Goal: Task Accomplishment & Management: Manage account settings

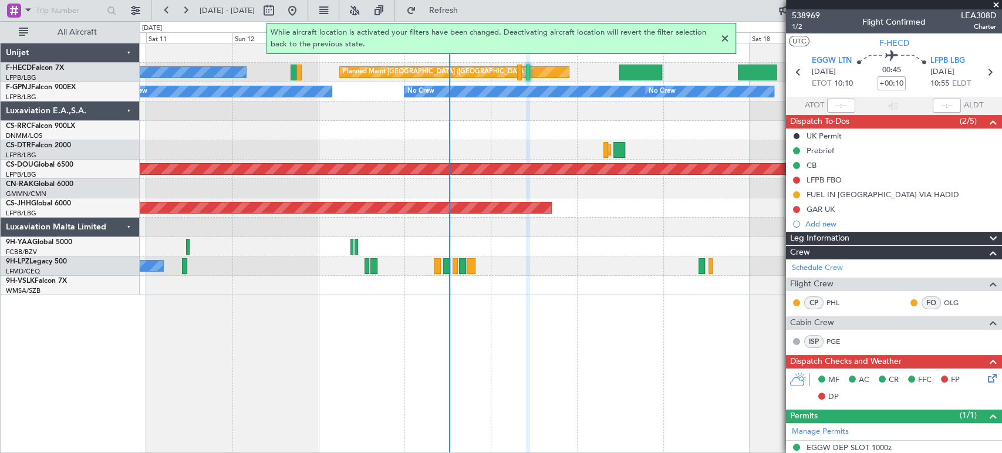
click at [310, 170] on div "No Crew Planned Maint [GEOGRAPHIC_DATA] ([GEOGRAPHIC_DATA]) Planned Maint [GEOG…" at bounding box center [571, 169] width 862 height 252
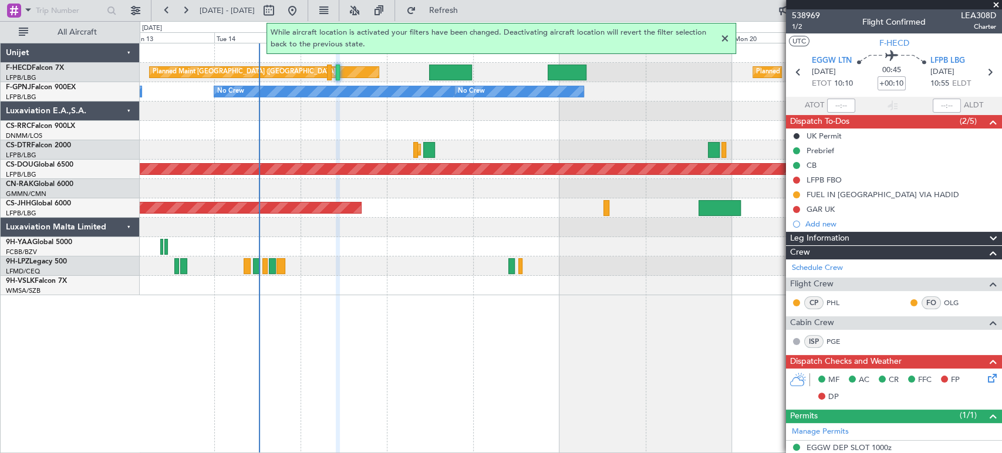
click at [725, 37] on div at bounding box center [725, 39] width 14 height 14
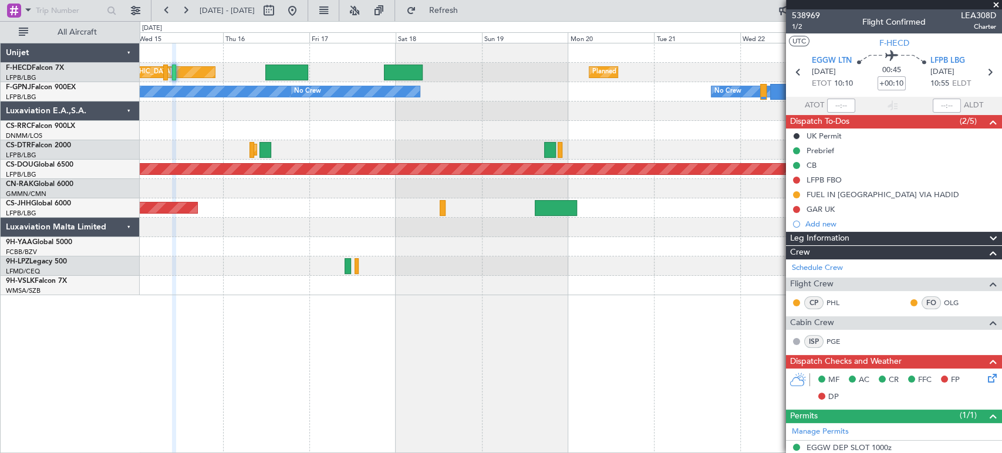
click at [286, 138] on div at bounding box center [571, 130] width 862 height 19
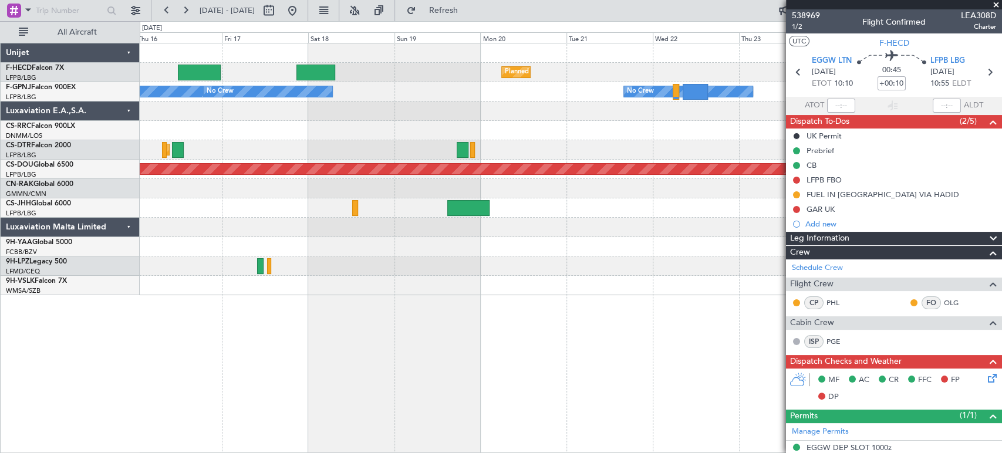
click at [418, 102] on div "Planned Maint [GEOGRAPHIC_DATA] ([GEOGRAPHIC_DATA]) Planned Maint [GEOGRAPHIC_D…" at bounding box center [571, 169] width 862 height 252
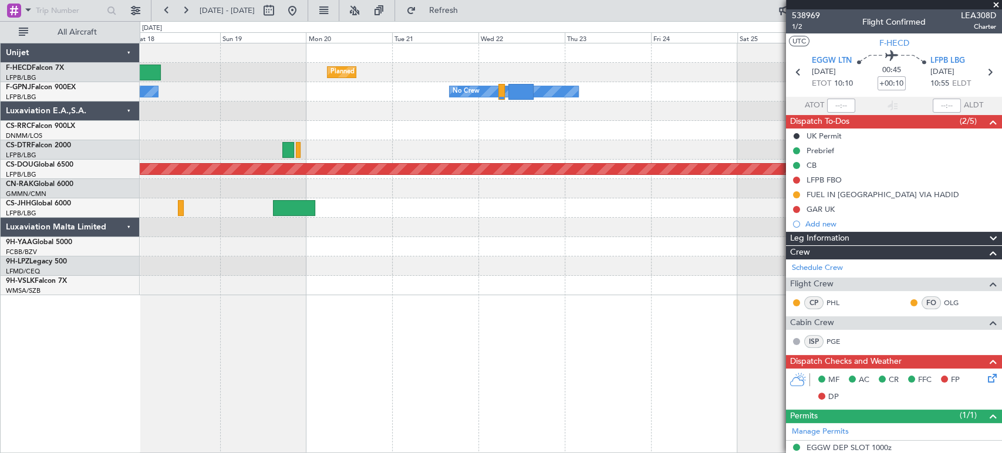
click at [261, 104] on div "Planned Maint [GEOGRAPHIC_DATA] ([GEOGRAPHIC_DATA]) Planned Maint [GEOGRAPHIC_D…" at bounding box center [571, 169] width 862 height 252
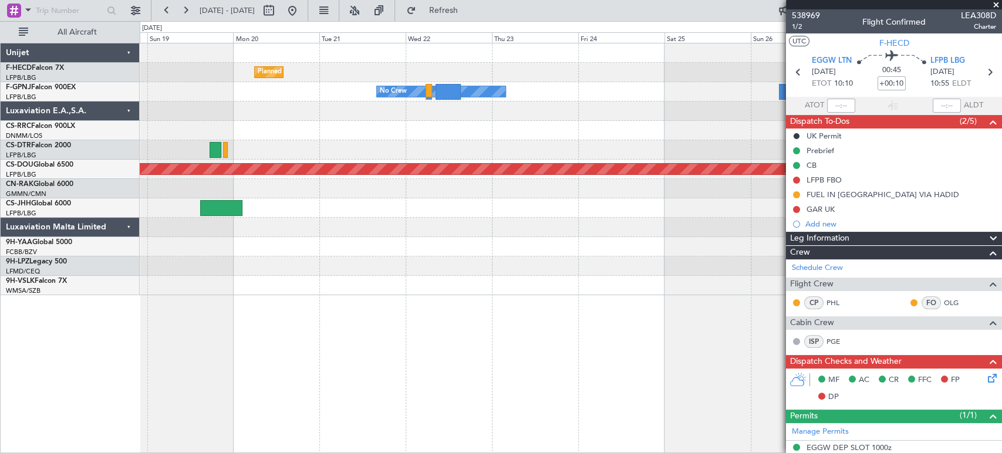
click at [339, 89] on div "Planned Maint [GEOGRAPHIC_DATA] ([GEOGRAPHIC_DATA]) Planned Maint [GEOGRAPHIC_D…" at bounding box center [571, 169] width 862 height 252
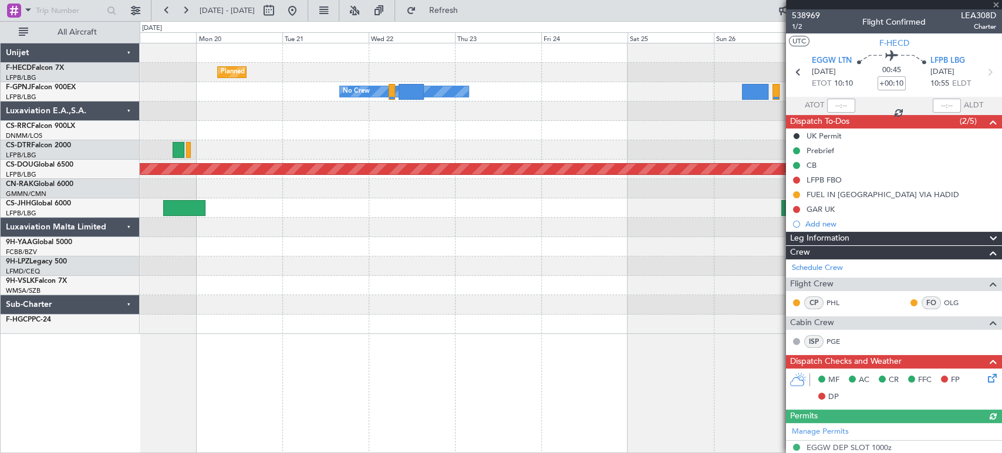
click at [599, 96] on div "Planned Maint [GEOGRAPHIC_DATA] ([GEOGRAPHIC_DATA]) Planned Maint [GEOGRAPHIC_D…" at bounding box center [571, 188] width 862 height 291
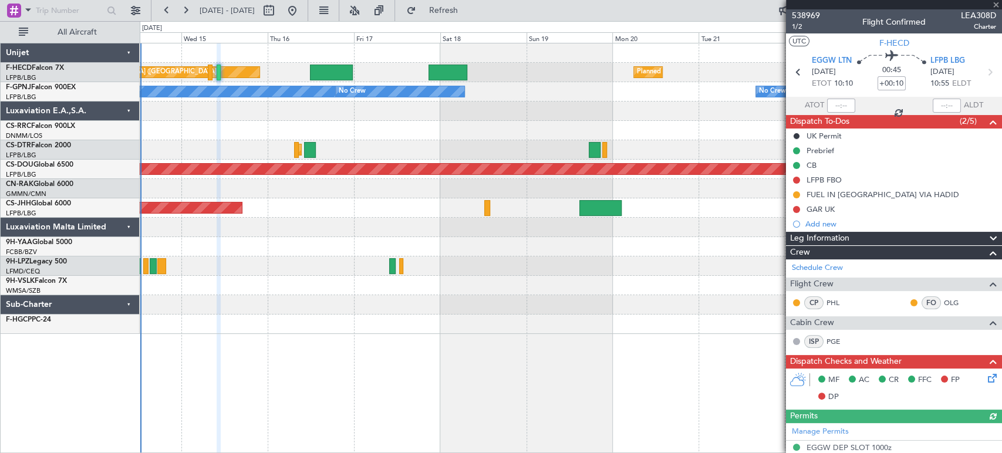
click at [641, 96] on div "Planned Maint [GEOGRAPHIC_DATA] ([GEOGRAPHIC_DATA]) Planned Maint [GEOGRAPHIC_D…" at bounding box center [571, 188] width 862 height 291
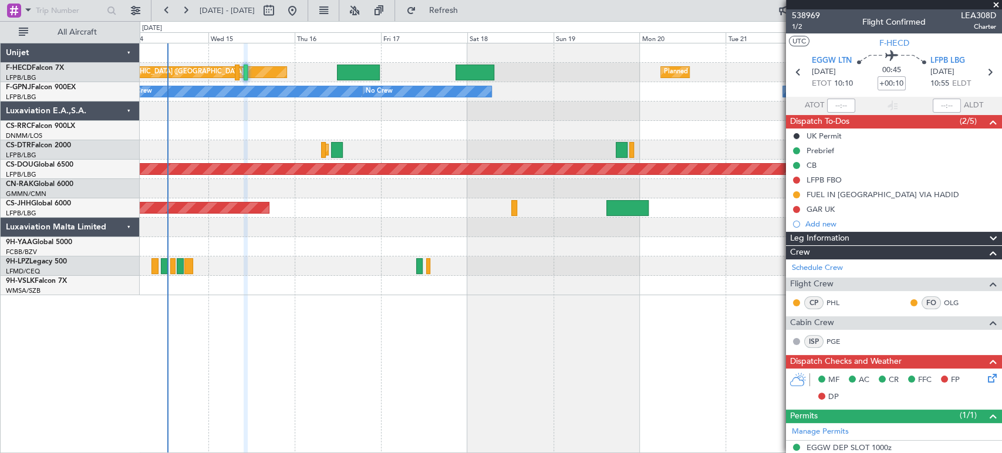
click at [259, 119] on div "Planned Maint [GEOGRAPHIC_DATA] ([GEOGRAPHIC_DATA]) Planned Maint [GEOGRAPHIC_D…" at bounding box center [571, 169] width 862 height 252
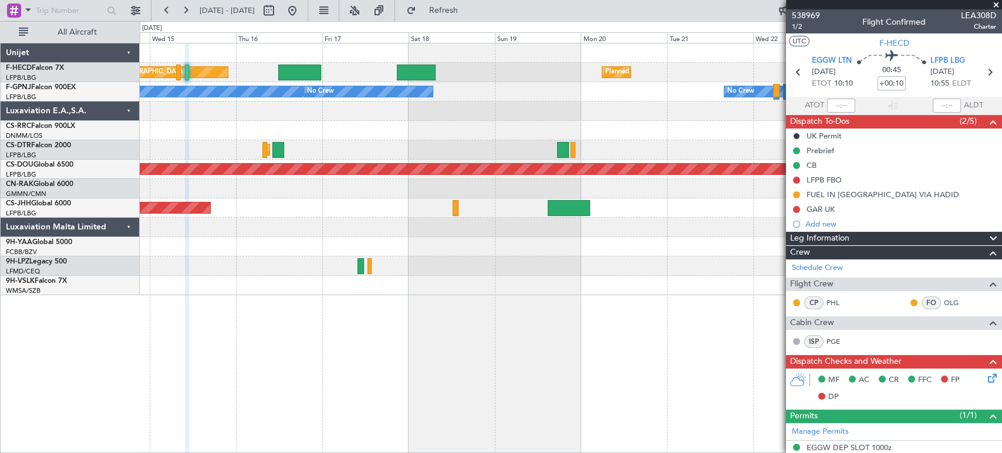
click at [299, 97] on div "Planned Maint [GEOGRAPHIC_DATA] ([GEOGRAPHIC_DATA]) Planned Maint [GEOGRAPHIC_D…" at bounding box center [571, 169] width 862 height 252
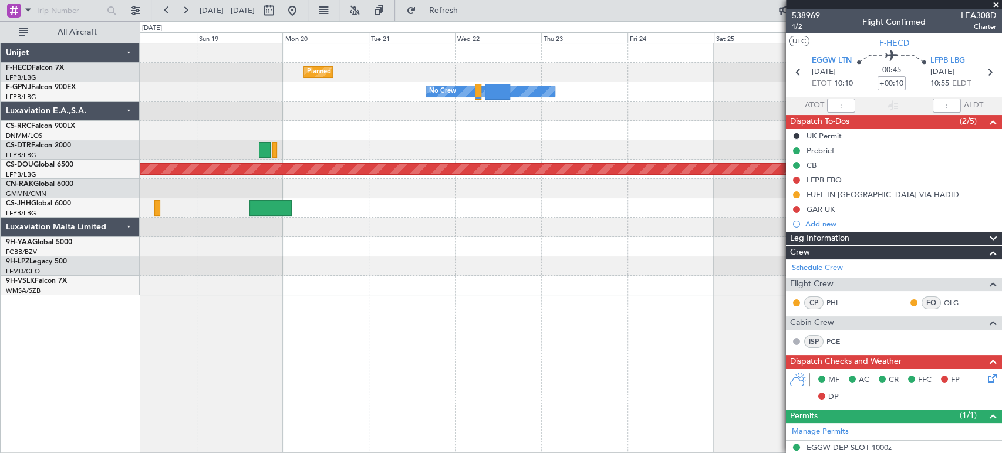
click at [356, 122] on div "Planned Maint [GEOGRAPHIC_DATA] ([GEOGRAPHIC_DATA]) Planned Maint [GEOGRAPHIC_D…" at bounding box center [571, 169] width 862 height 252
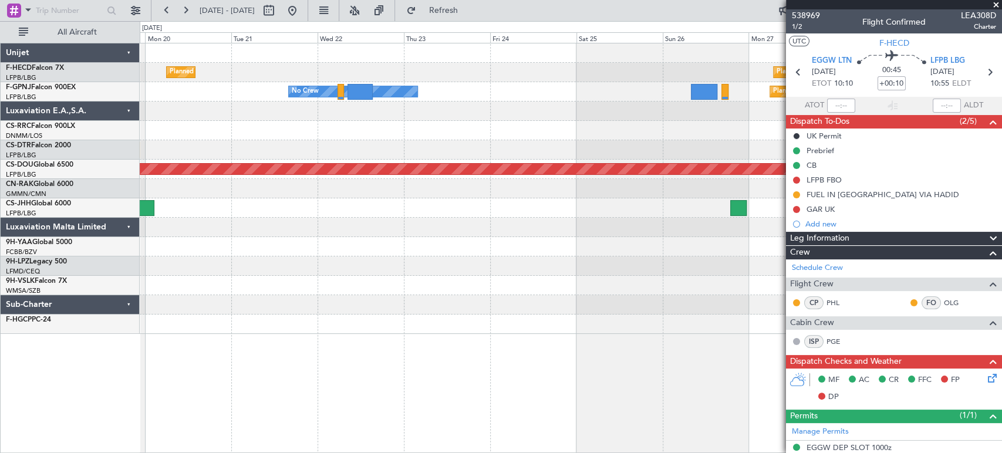
click at [479, 130] on div at bounding box center [571, 130] width 862 height 19
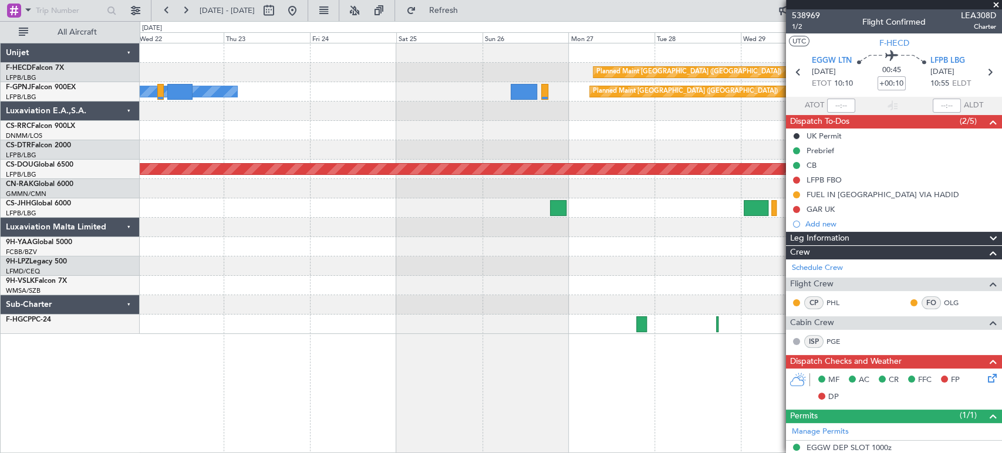
click at [865, 83] on fb-app "[DATE] - [DATE] Refresh Quick Links All Aircraft Planned Maint [GEOGRAPHIC_DATA…" at bounding box center [501, 231] width 1002 height 444
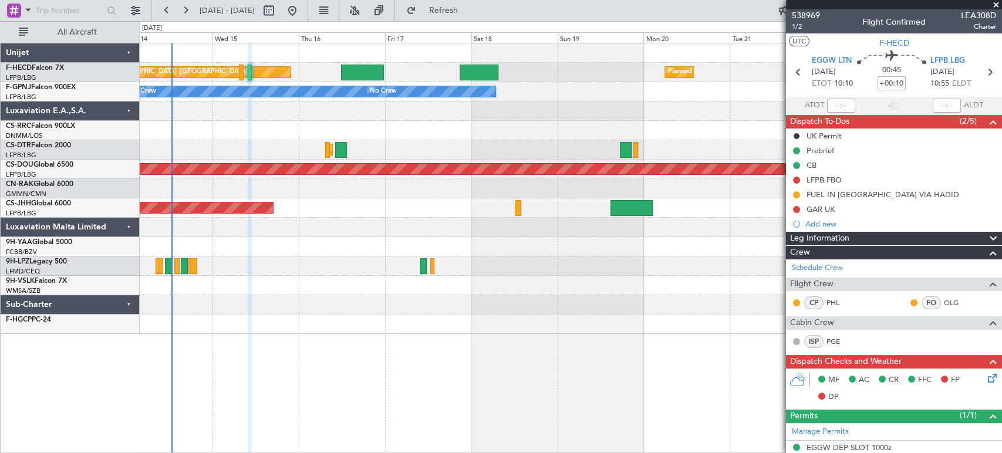
click at [602, 67] on div "Planned Maint [GEOGRAPHIC_DATA] ([GEOGRAPHIC_DATA]) Planned Maint [GEOGRAPHIC_D…" at bounding box center [571, 72] width 862 height 19
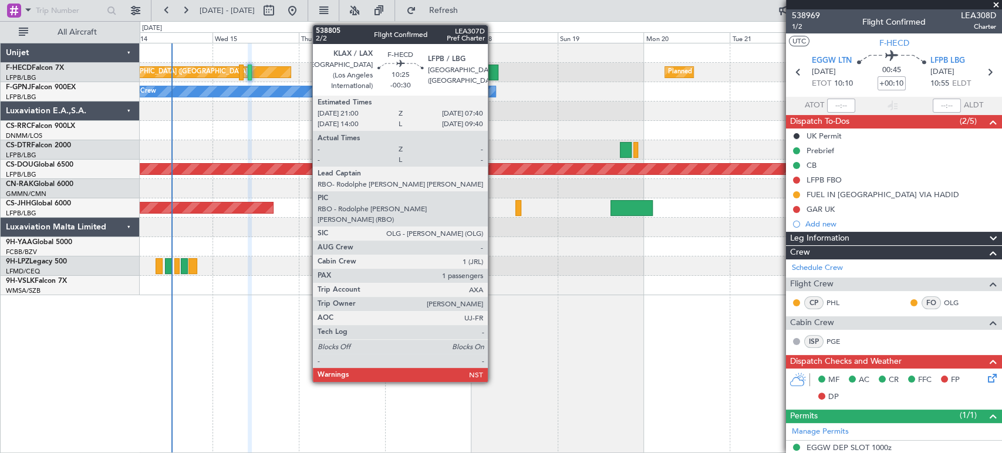
click at [493, 74] on div at bounding box center [479, 73] width 39 height 16
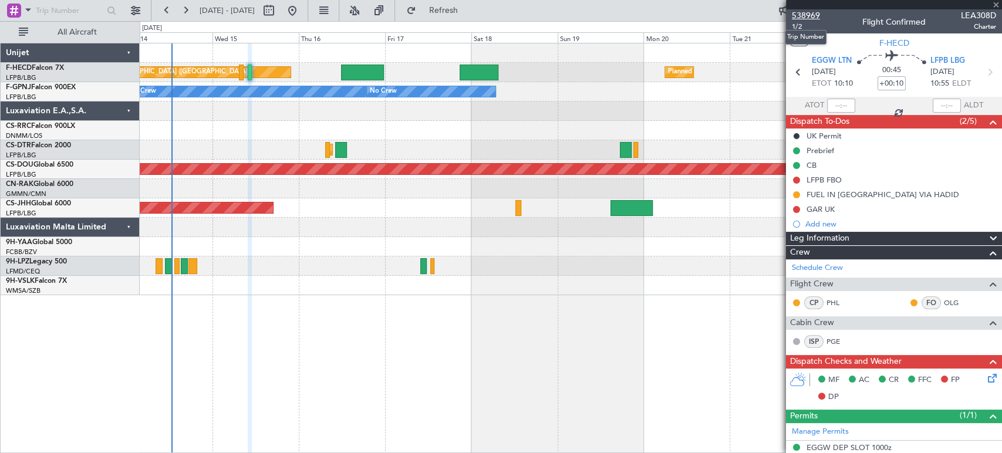
type input "-00:30"
type input "1"
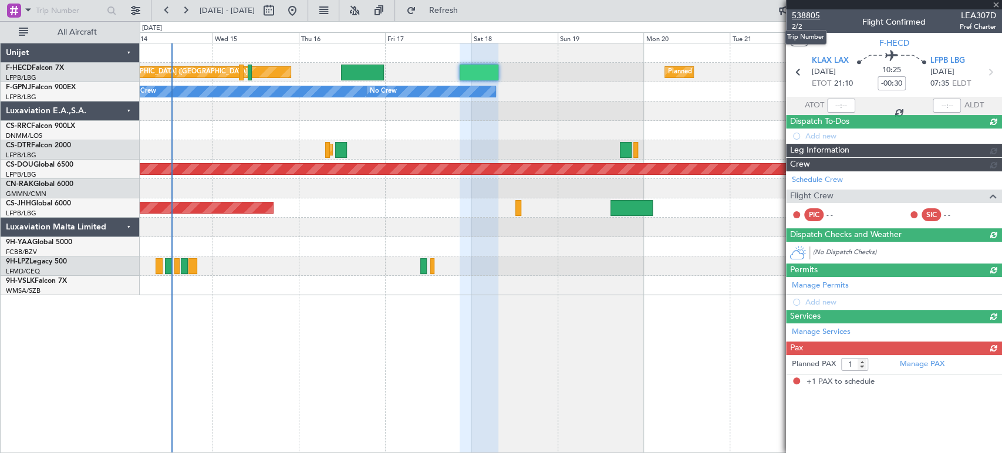
click at [806, 13] on span "538805" at bounding box center [806, 15] width 28 height 12
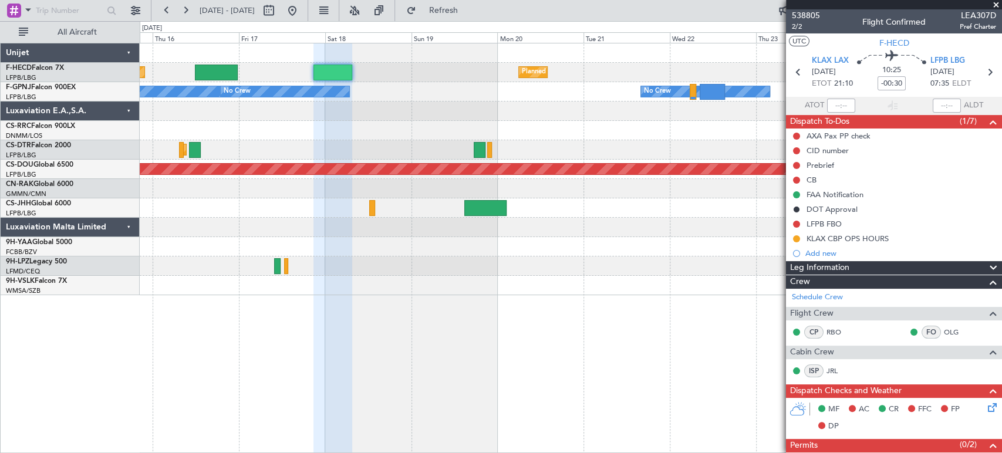
click at [389, 90] on div "Planned Maint [GEOGRAPHIC_DATA] ([GEOGRAPHIC_DATA]) Planned Maint [GEOGRAPHIC_D…" at bounding box center [571, 169] width 862 height 252
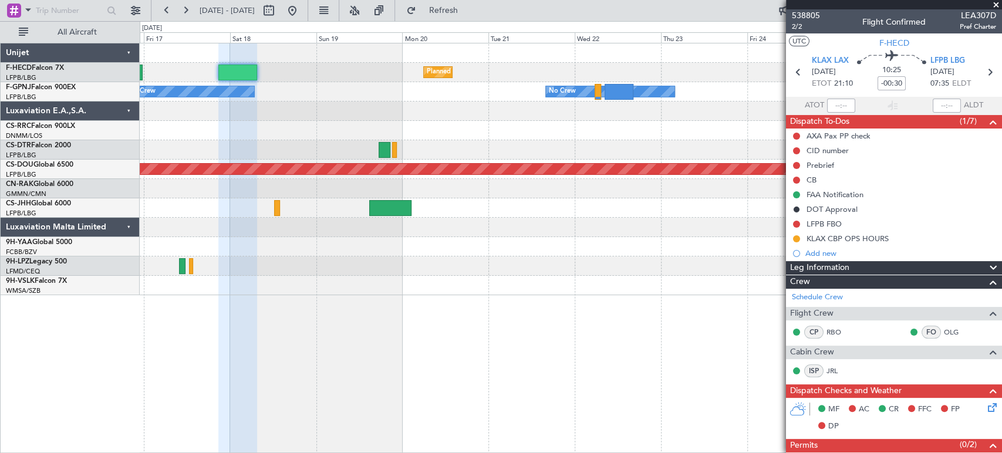
click at [282, 103] on div "Planned Maint [GEOGRAPHIC_DATA] ([GEOGRAPHIC_DATA]) Planned Maint [GEOGRAPHIC_D…" at bounding box center [571, 169] width 862 height 252
